Goal: Task Accomplishment & Management: Manage account settings

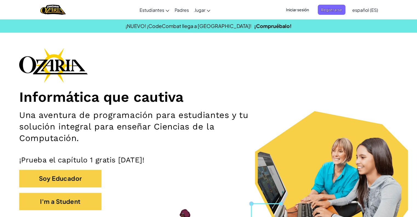
click at [301, 11] on span "Iniciar sesión" at bounding box center [298, 10] width 30 height 10
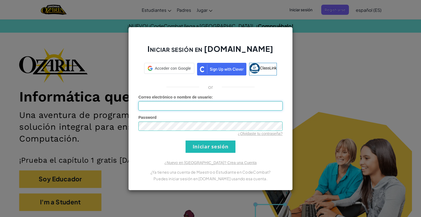
type input "[EMAIL_ADDRESS][DOMAIN_NAME]"
drag, startPoint x: 199, startPoint y: 105, endPoint x: 101, endPoint y: 110, distance: 97.5
click at [101, 110] on div "Iniciar sesión en [DOMAIN_NAME] ClassLink or Error desconocido. Correo electrón…" at bounding box center [210, 108] width 421 height 217
type input "T"
type input "q"
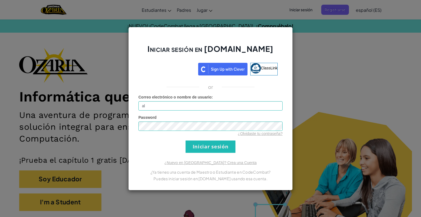
type input "[EMAIL_ADDRESS][DOMAIN_NAME]"
click at [202, 149] on input "Iniciar sesión" at bounding box center [211, 146] width 50 height 12
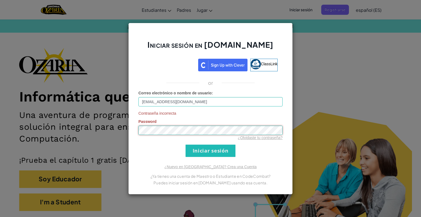
click at [65, 143] on div "Iniciar sesión en [DOMAIN_NAME] ClassLink or Correo electrónico o nombre de usu…" at bounding box center [210, 108] width 421 height 217
click at [136, 142] on div "Iniciar sesión en [DOMAIN_NAME] ClassLink or Correo electrónico o nombre de usu…" at bounding box center [210, 109] width 165 height 172
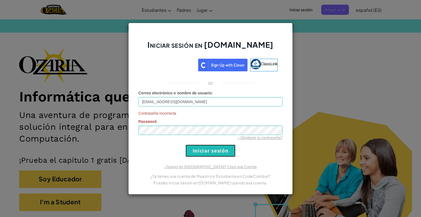
click at [202, 145] on input "Iniciar sesión" at bounding box center [211, 151] width 50 height 12
